Goal: Task Accomplishment & Management: Manage account settings

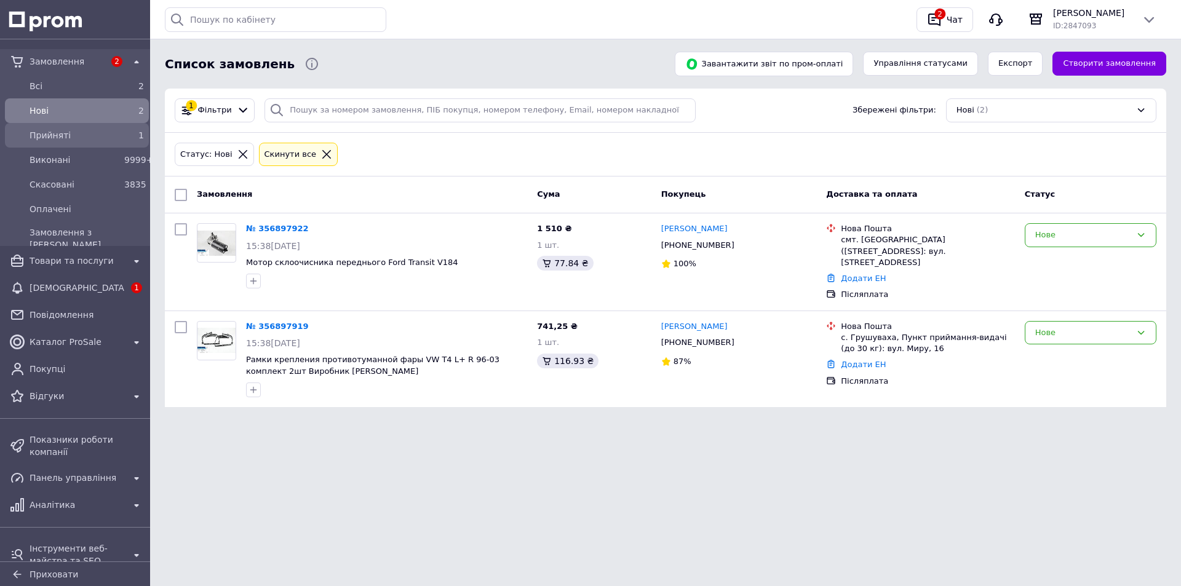
click at [41, 138] on span "Прийняті" at bounding box center [75, 135] width 90 height 12
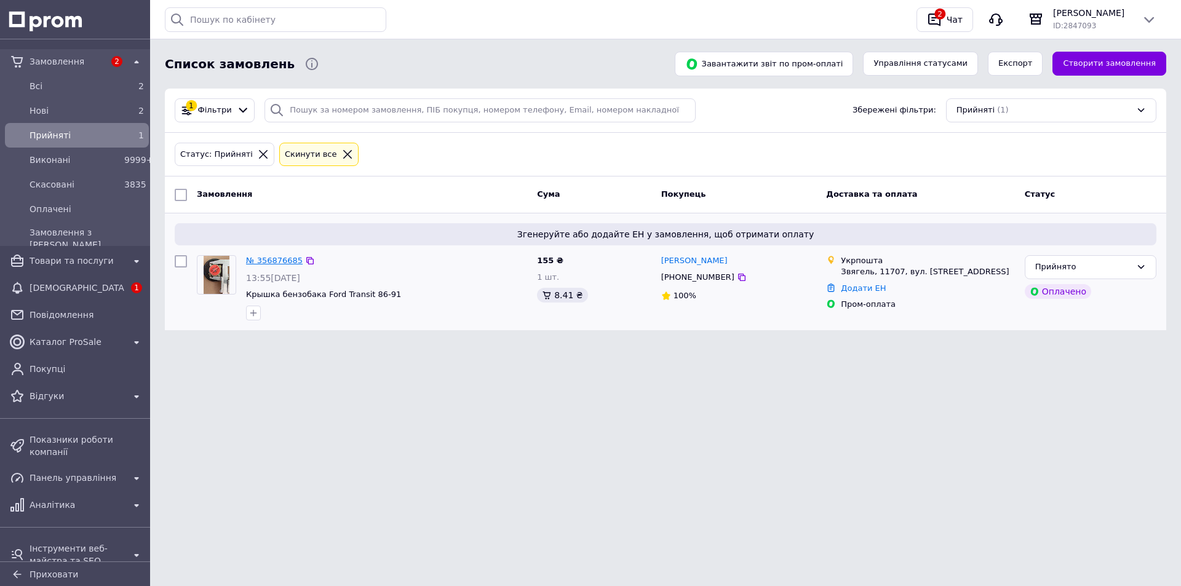
click at [277, 258] on link "№ 356876685" at bounding box center [274, 260] width 57 height 9
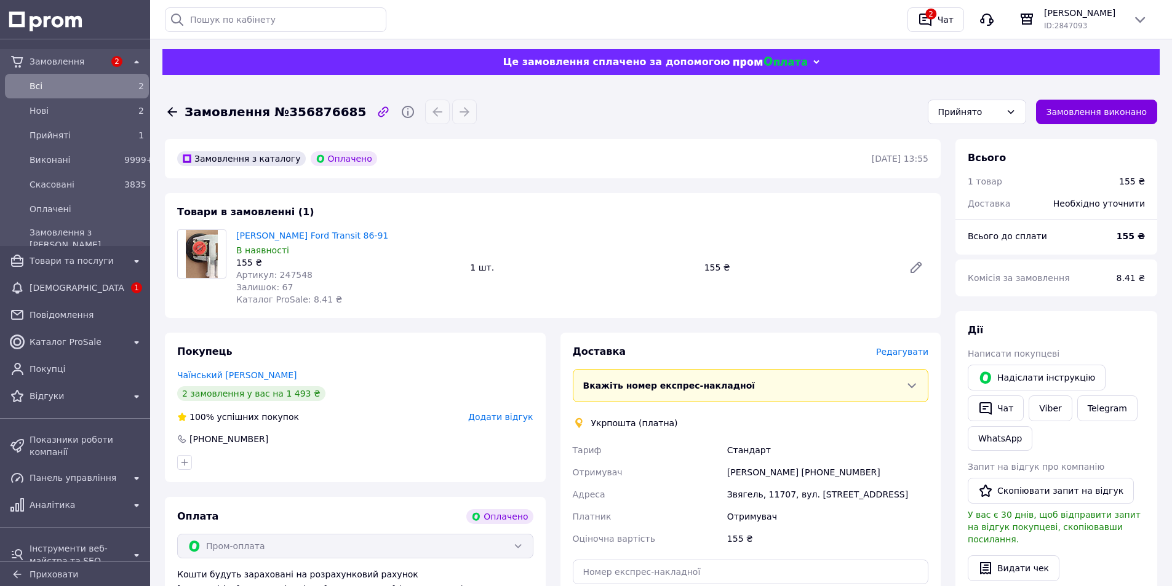
scroll to position [185, 0]
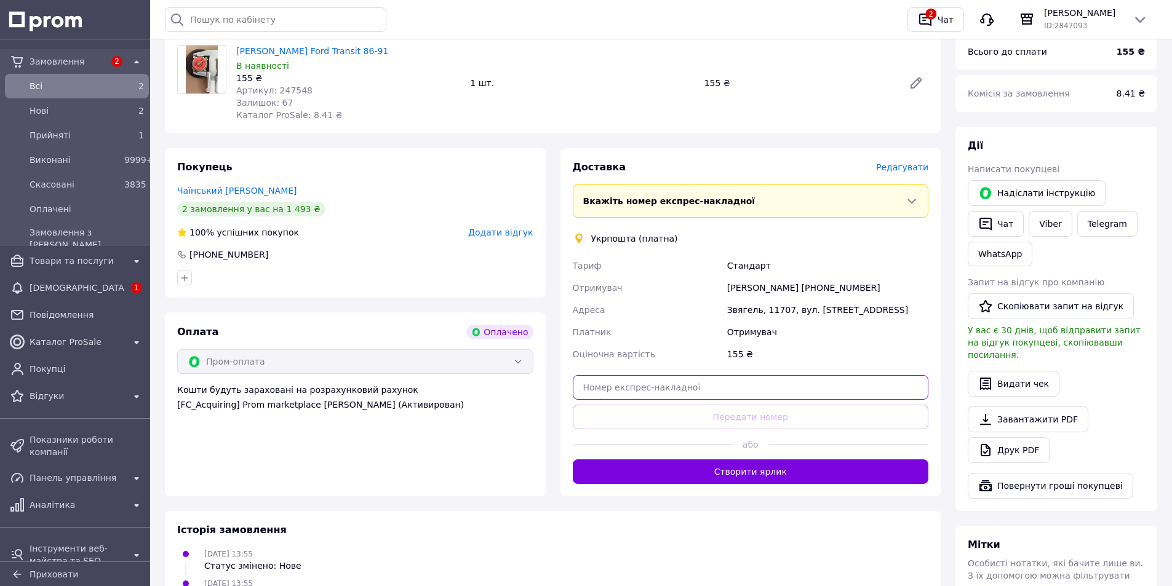
click at [741, 391] on input "text" at bounding box center [751, 387] width 356 height 25
paste input "0505352812352"
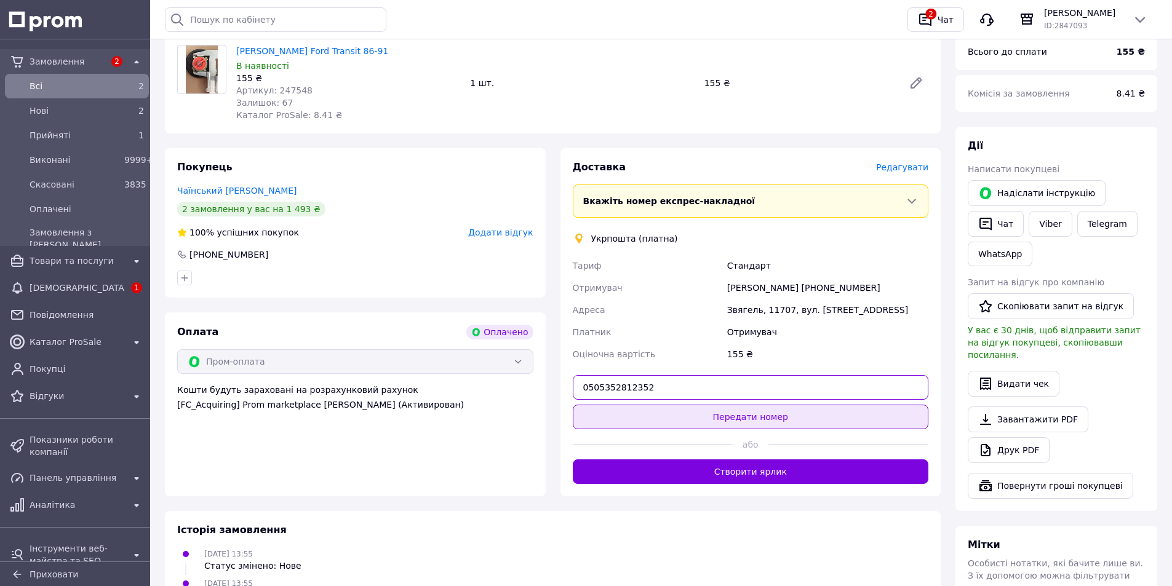
type input "0505352812352"
click at [745, 418] on button "Передати номер" at bounding box center [751, 417] width 356 height 25
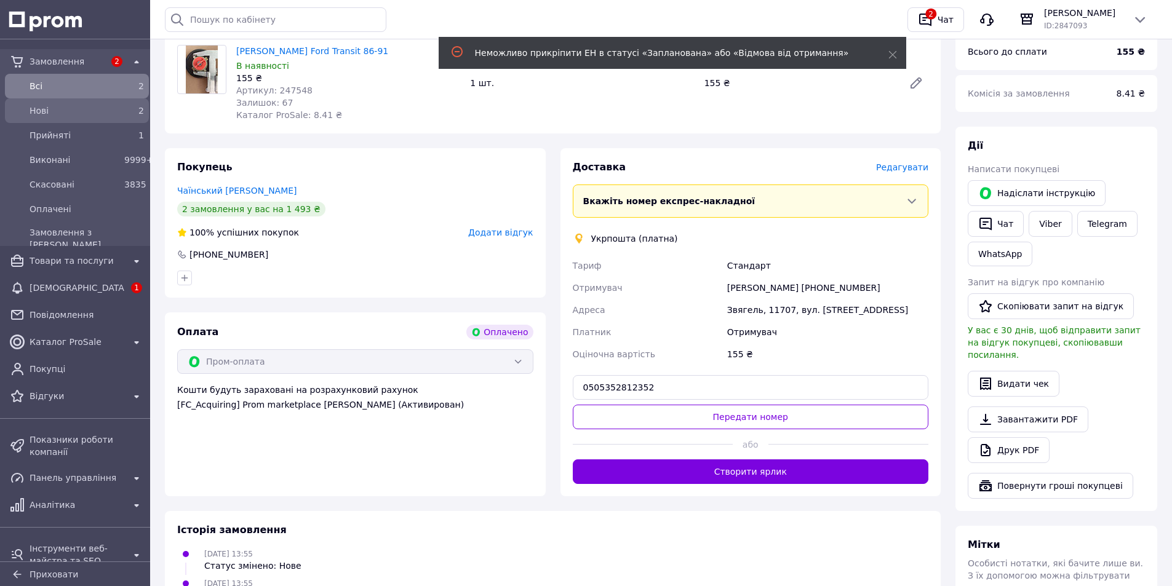
click at [47, 107] on span "Нові" at bounding box center [75, 111] width 90 height 12
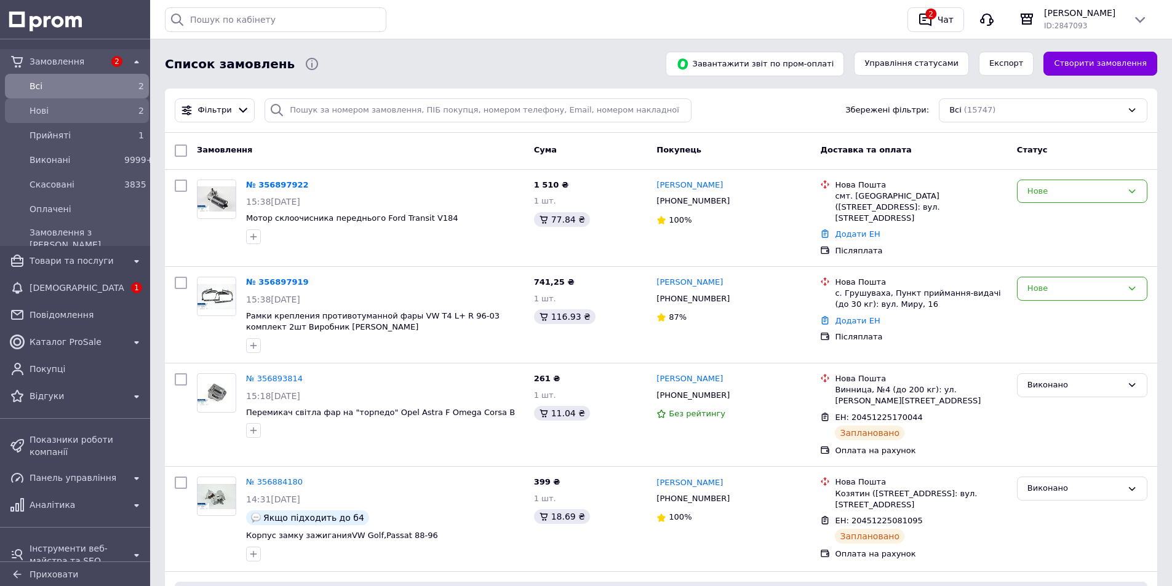
click at [34, 106] on span "Нові" at bounding box center [75, 111] width 90 height 12
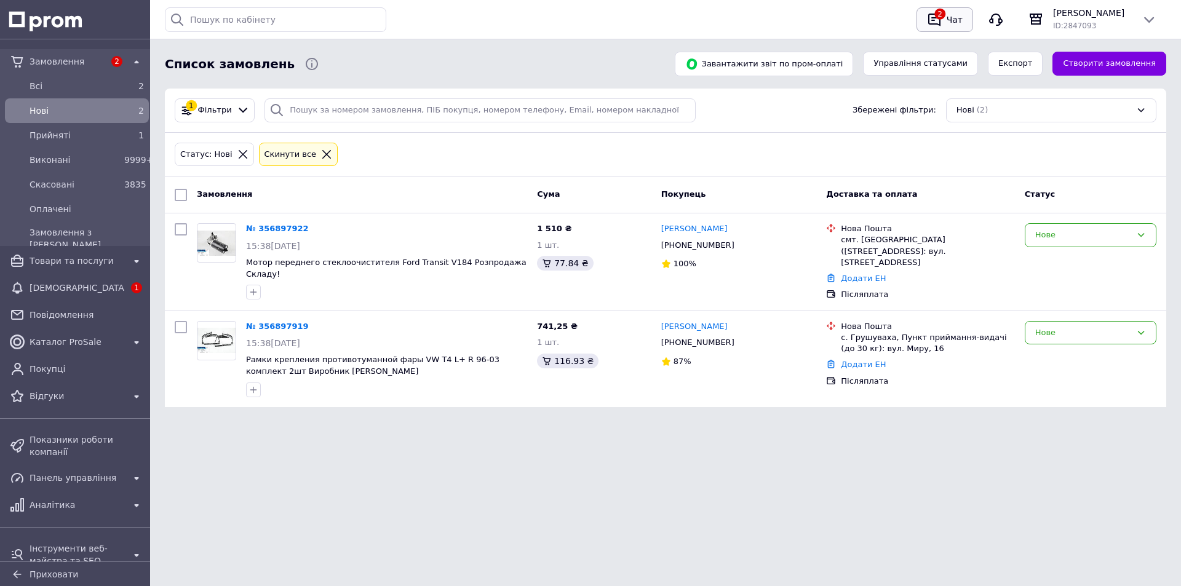
click at [941, 22] on icon "button" at bounding box center [934, 20] width 12 height 13
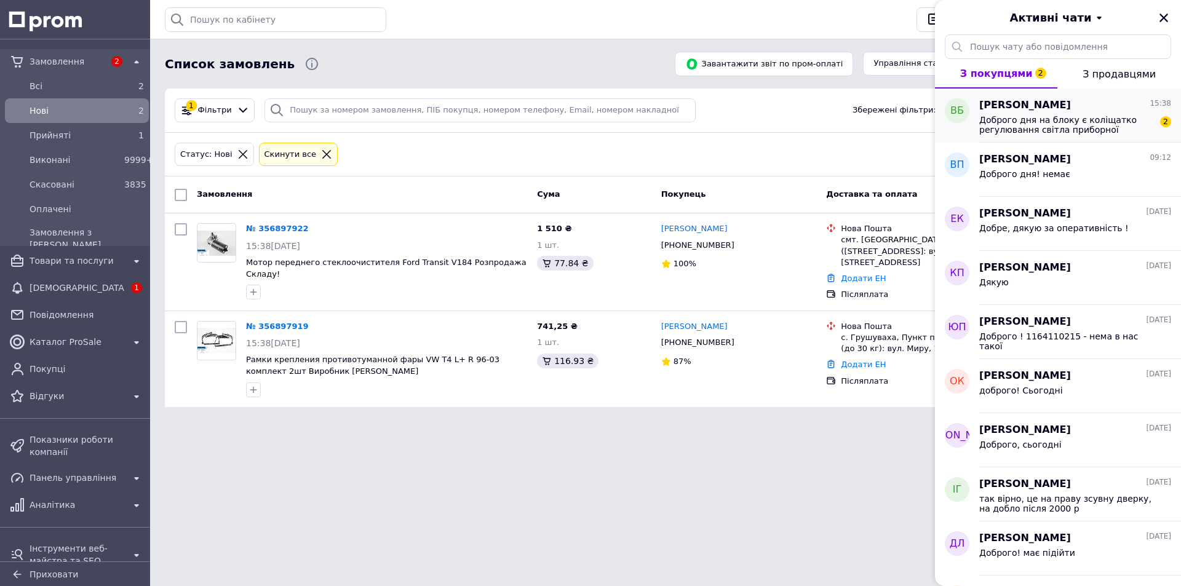
click at [1022, 124] on span "Доброго дня на блоку є коліщатко регулювання світла приборної панелі?" at bounding box center [1067, 125] width 175 height 20
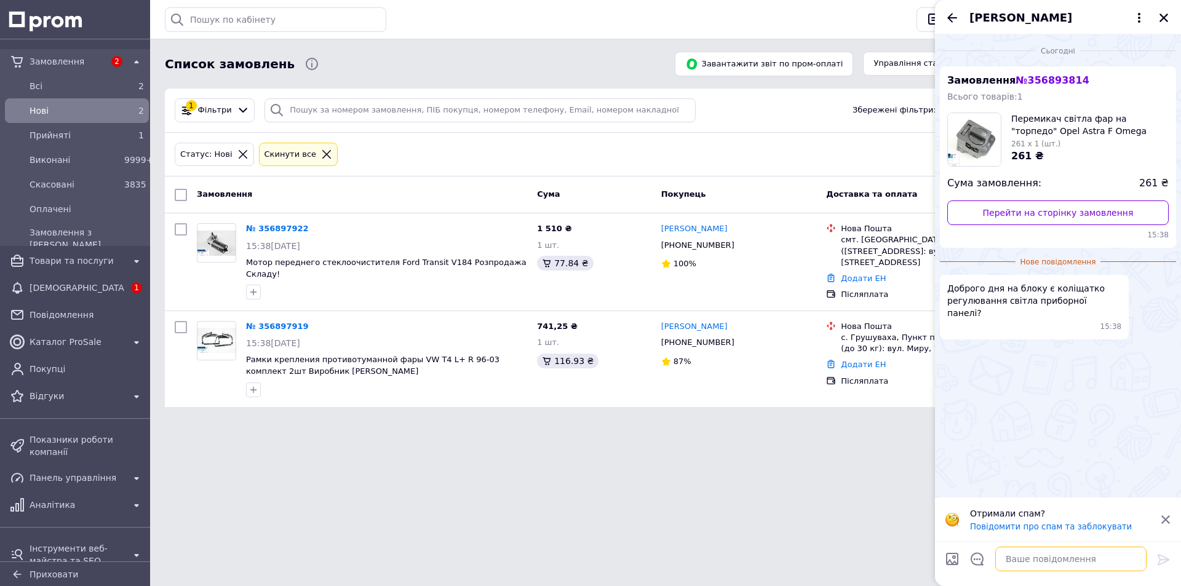
click at [1058, 559] on textarea at bounding box center [1071, 559] width 151 height 25
type textarea "все як на фото"
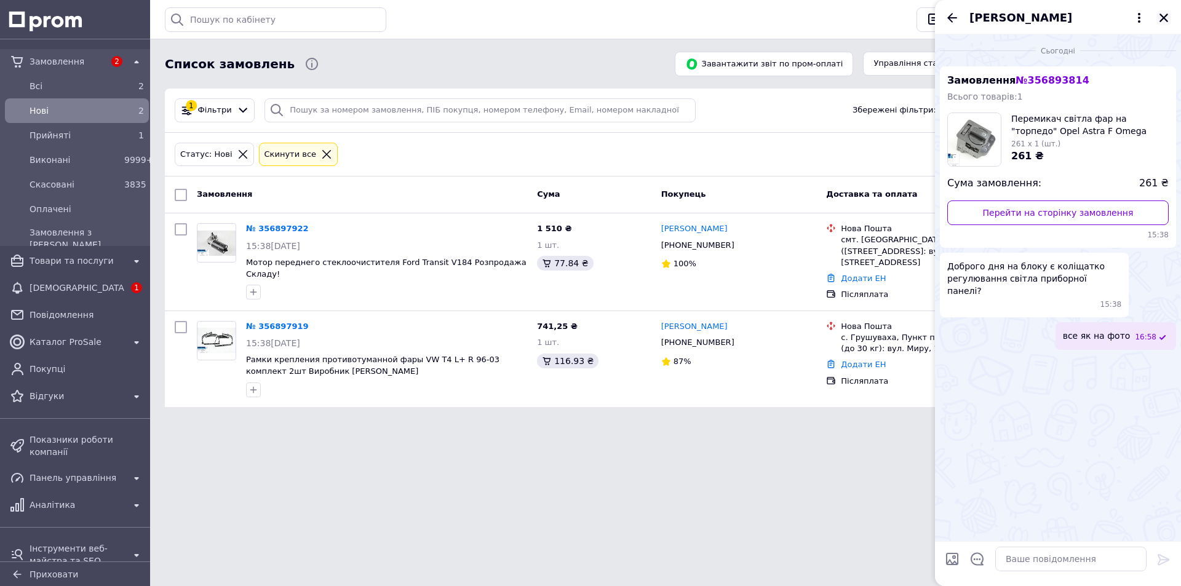
click at [1165, 14] on icon "Закрити" at bounding box center [1164, 17] width 11 height 11
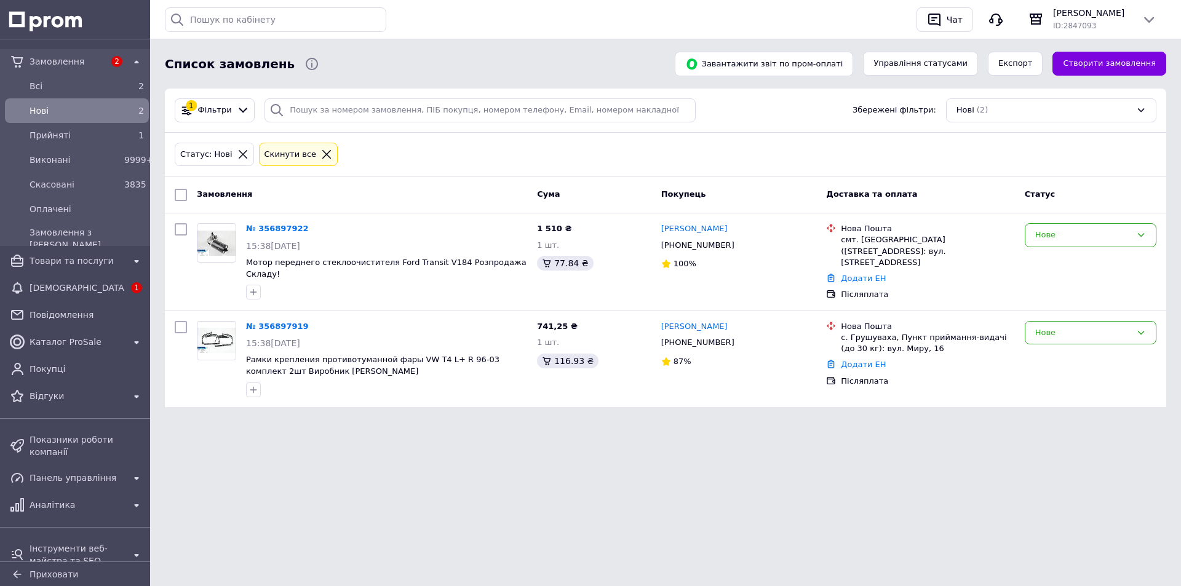
click at [937, 447] on html "Замовлення 2 Всi 2 Нові 2 Прийняті 1 Виконані 9999+ Скасовані 3835 Оплачені Зам…" at bounding box center [590, 223] width 1181 height 447
